Goal: Check status

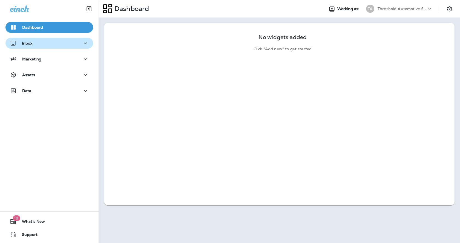
click at [35, 41] on div "Inbox" at bounding box center [49, 43] width 79 height 7
click at [33, 44] on div "Inbox" at bounding box center [49, 43] width 79 height 7
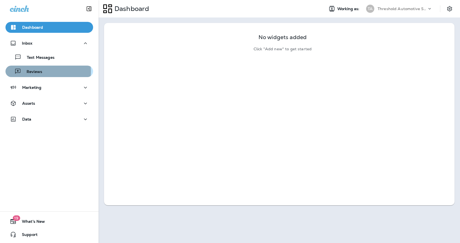
click at [29, 72] on p "Reviews" at bounding box center [31, 72] width 21 height 5
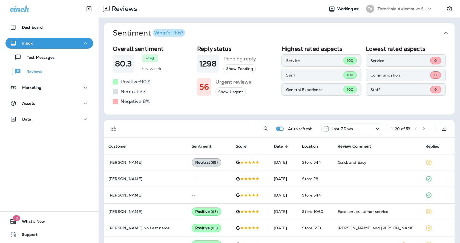
click at [116, 130] on icon "Filters" at bounding box center [114, 129] width 7 height 7
click at [117, 131] on button "Filters" at bounding box center [113, 128] width 11 height 11
click at [144, 129] on div at bounding box center [188, 129] width 128 height 18
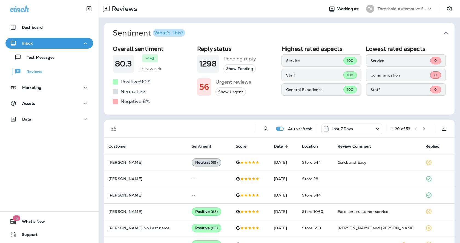
click at [144, 129] on div at bounding box center [188, 129] width 128 height 18
click at [114, 127] on icon "Filters" at bounding box center [114, 129] width 7 height 7
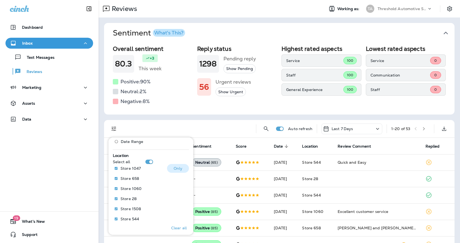
scroll to position [247, 0]
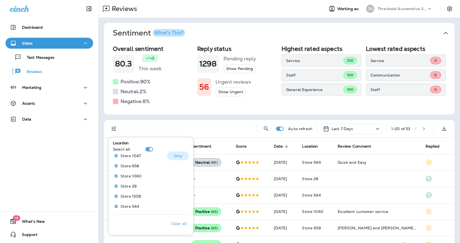
click at [151, 152] on div "Store 1047 Only" at bounding box center [151, 157] width 76 height 10
click at [129, 157] on p "Store 1047" at bounding box center [130, 156] width 20 height 4
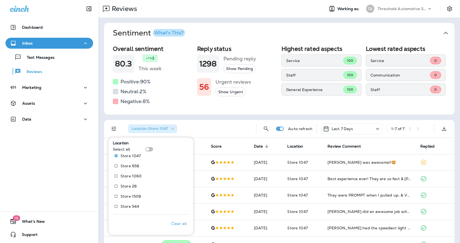
click at [249, 116] on div "Sentiment What's This? Overall sentiment 80.3 +3 This week Positive: 90 % Neutr…" at bounding box center [279, 147] width 361 height 258
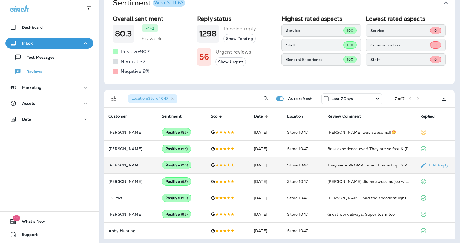
scroll to position [32, 0]
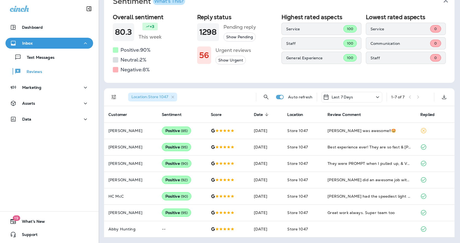
drag, startPoint x: 380, startPoint y: 112, endPoint x: 380, endPoint y: 118, distance: 5.5
click at [380, 112] on th "Review Comment" at bounding box center [369, 114] width 93 height 16
click at [110, 95] on button "Filters" at bounding box center [113, 97] width 11 height 11
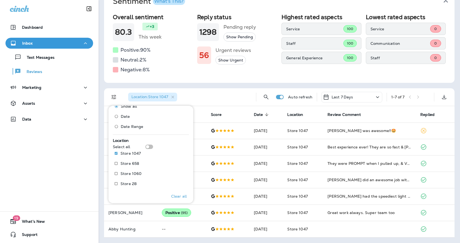
scroll to position [219, 0]
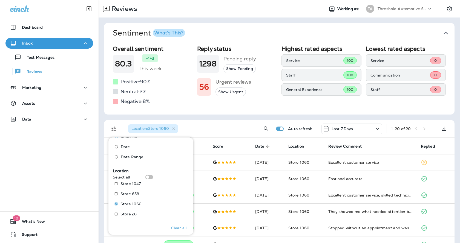
click at [213, 130] on div "Location : Store 1060" at bounding box center [188, 129] width 128 height 18
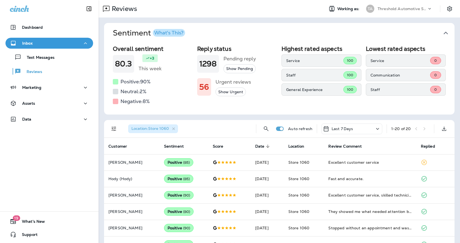
click at [225, 112] on div "Overall sentiment 80.3 +3 This week Positive: 90 % Neutral: 2 % Negative: 8 % R…" at bounding box center [279, 78] width 350 height 71
click at [198, 120] on div "Location : Store 1060" at bounding box center [188, 129] width 128 height 18
